Goal: Transaction & Acquisition: Purchase product/service

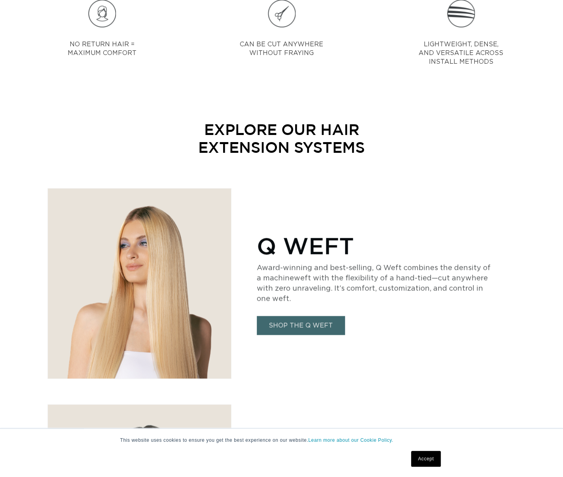
scroll to position [0, 1014]
drag, startPoint x: 566, startPoint y: 100, endPoint x: 561, endPoint y: 82, distance: 19.1
drag, startPoint x: 560, startPoint y: 75, endPoint x: 560, endPoint y: 84, distance: 9.5
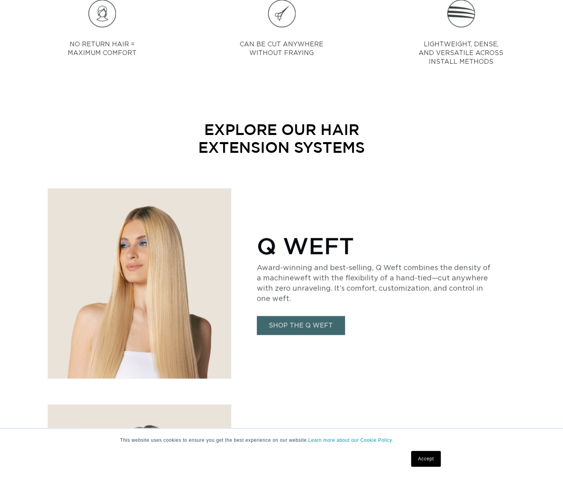
click at [560, 84] on div "NO RETURN HAIR = MAXIMUM COMFORT CAN BE CUT ANYWHERE WITHOUT FRAYING LIGHTWEIGH…" at bounding box center [281, 40] width 563 height 110
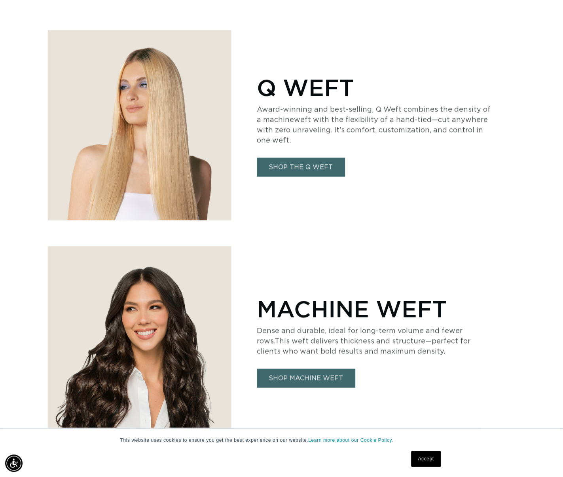
click at [289, 167] on link "SHOP THE Q WEFT" at bounding box center [301, 167] width 88 height 19
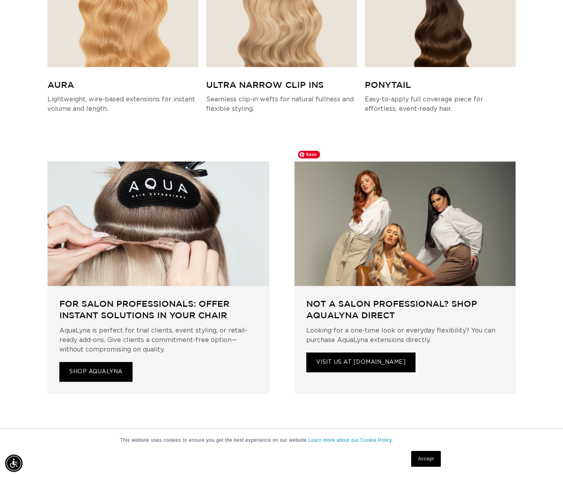
scroll to position [0, 1014]
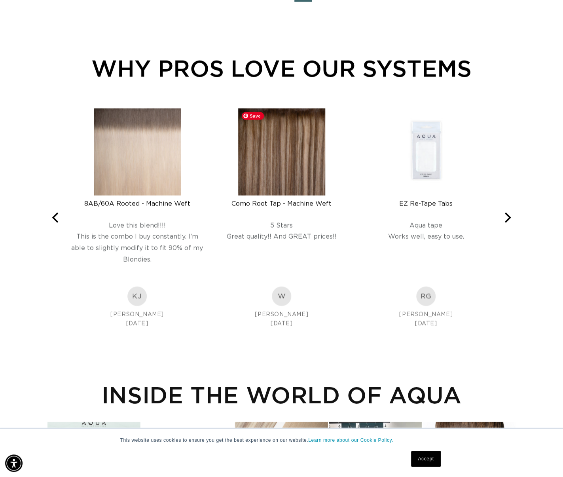
scroll to position [0, 1014]
